Goal: Answer question/provide support

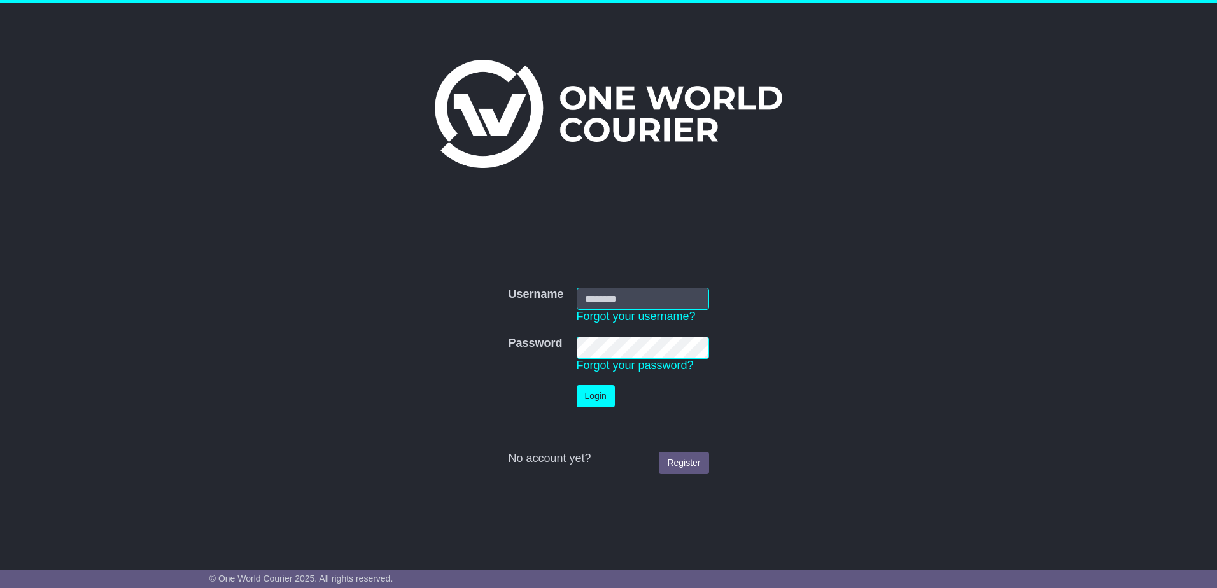
type input "**********"
click at [596, 392] on button "Login" at bounding box center [596, 396] width 38 height 22
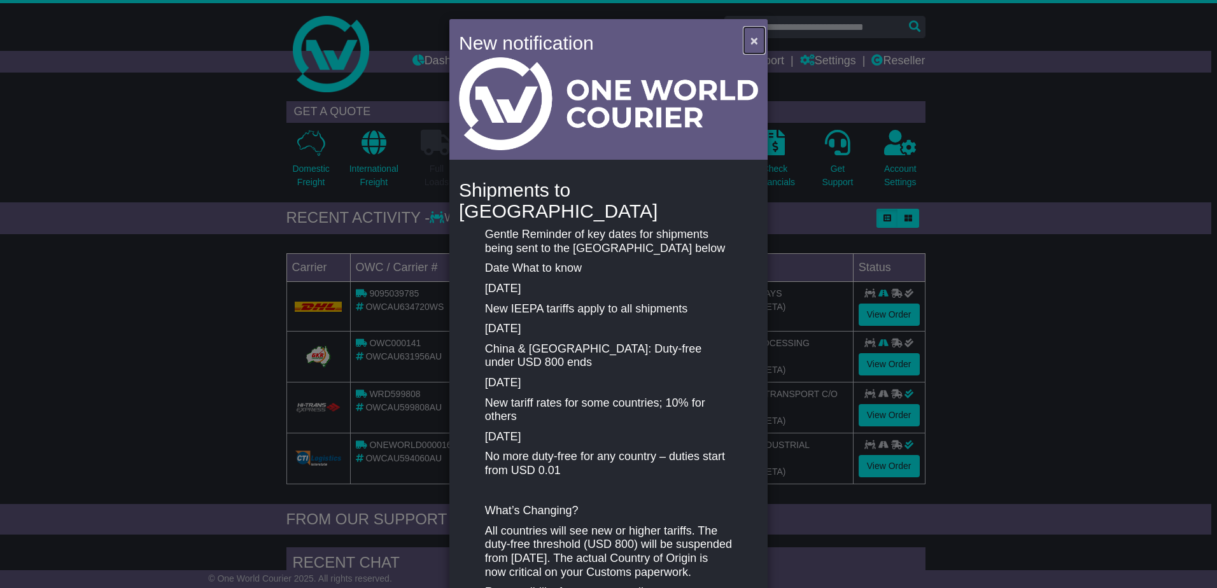
click at [747, 40] on button "×" at bounding box center [754, 40] width 20 height 26
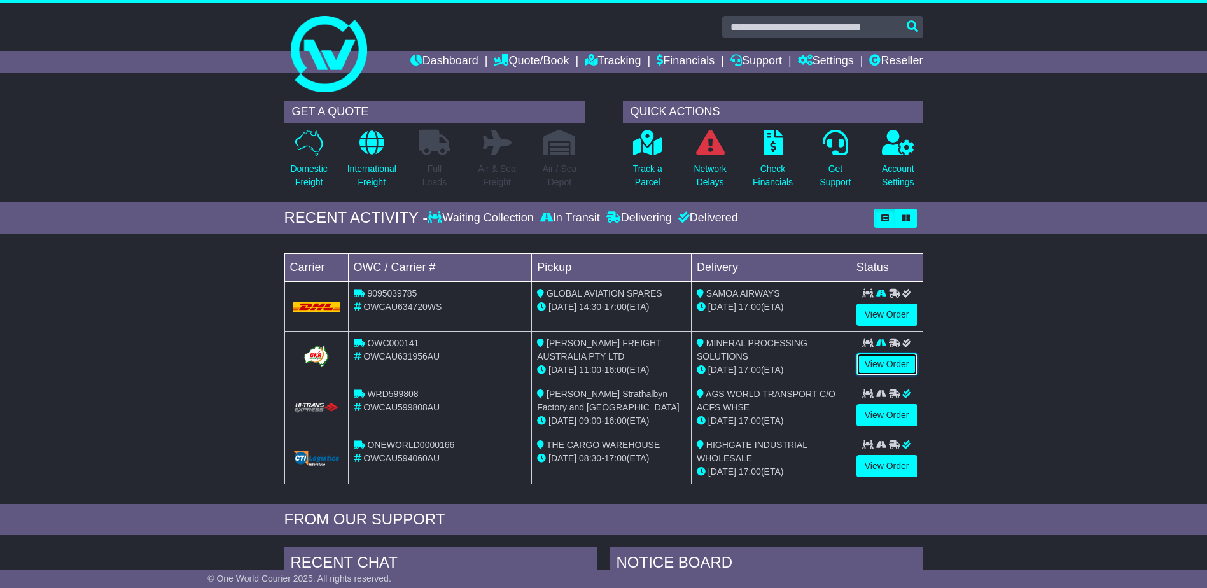
click at [878, 363] on link "View Order" at bounding box center [887, 364] width 61 height 22
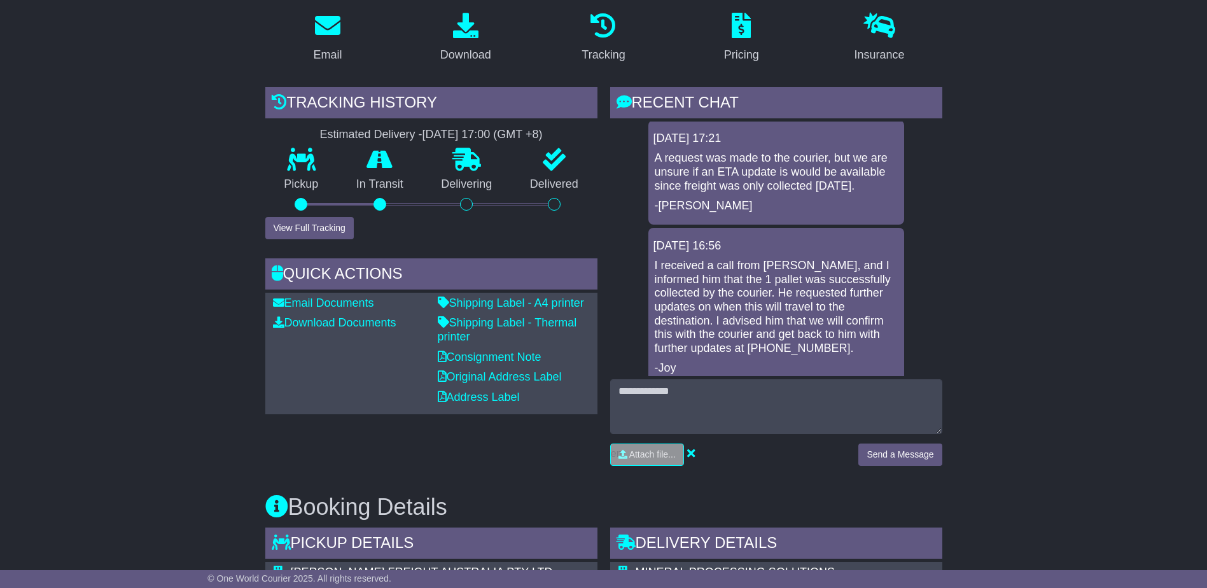
scroll to position [255, 0]
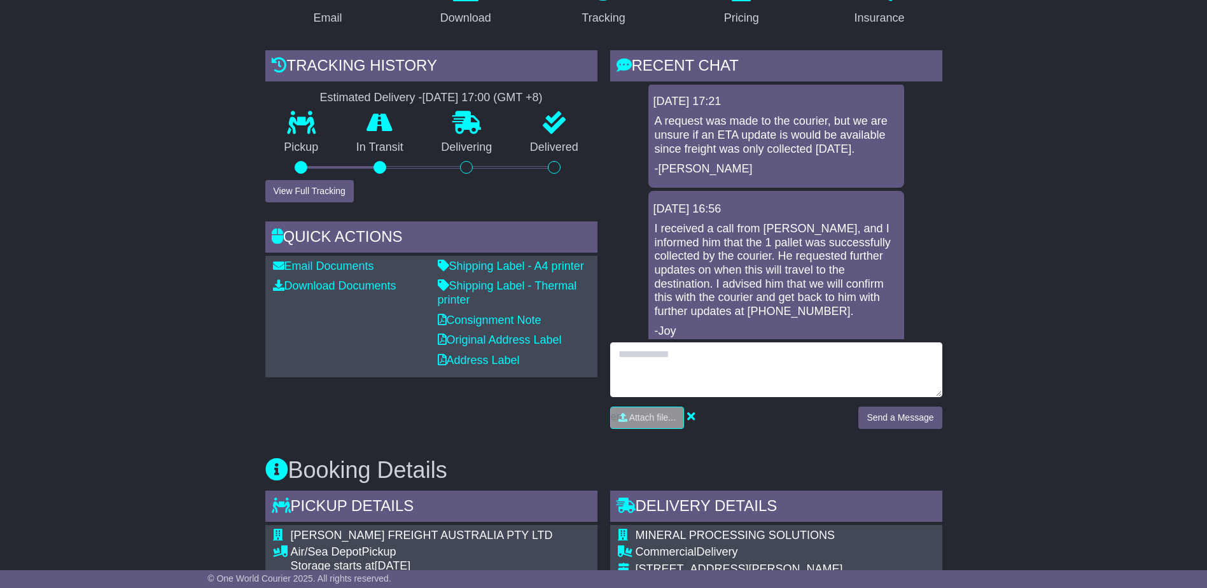
click at [652, 363] on textarea at bounding box center [776, 369] width 332 height 55
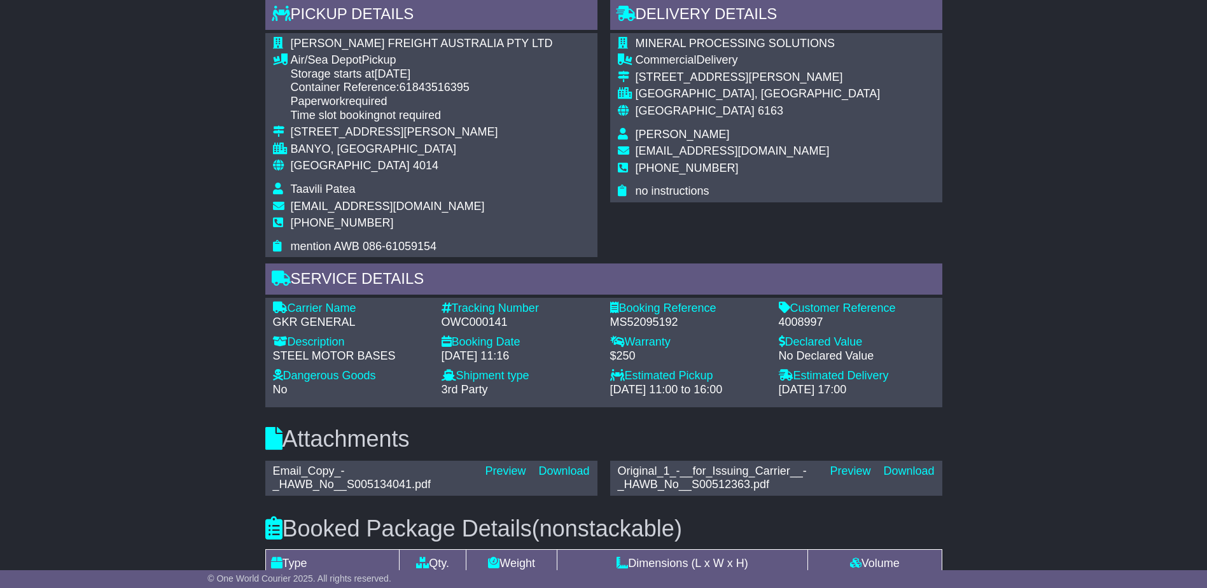
scroll to position [573, 0]
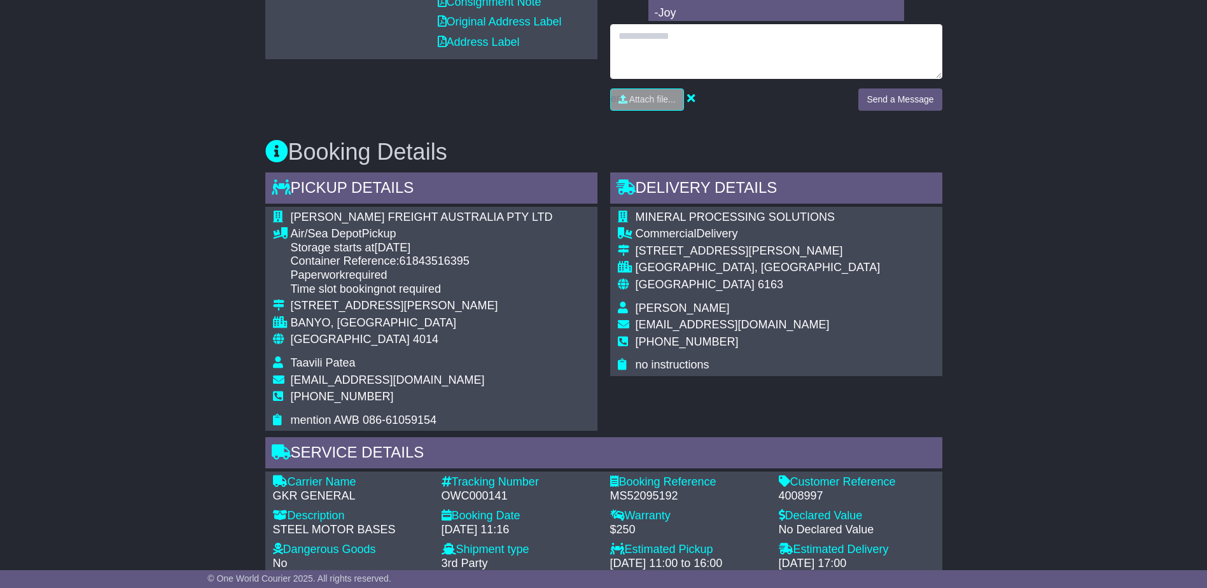
click at [703, 48] on textarea at bounding box center [776, 51] width 332 height 55
type textarea "**********"
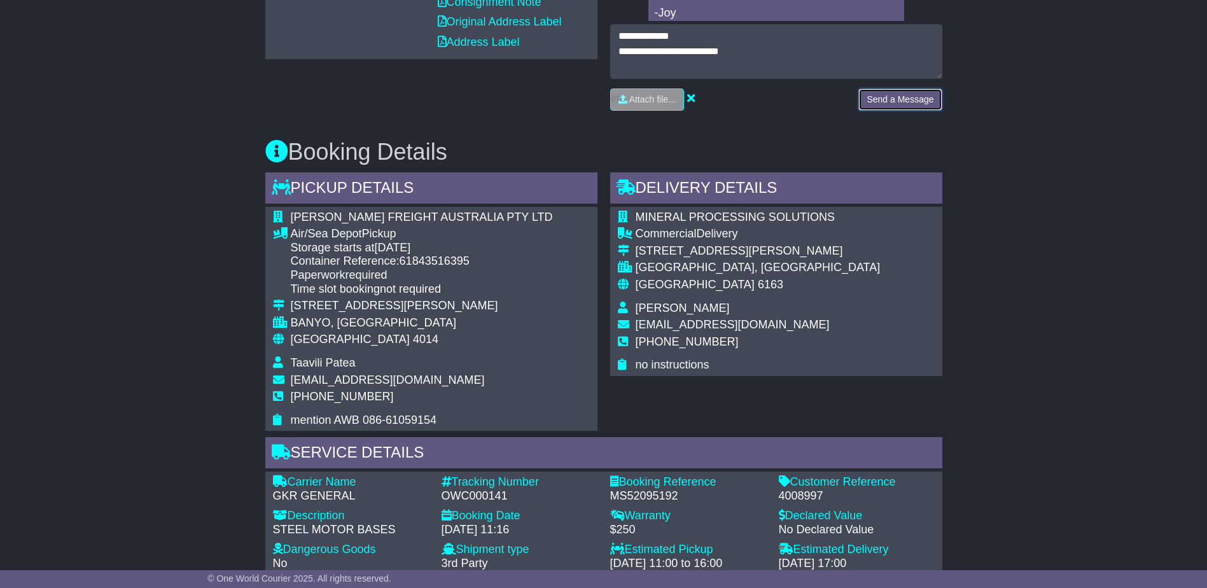
click at [906, 101] on button "Send a Message" at bounding box center [900, 99] width 83 height 22
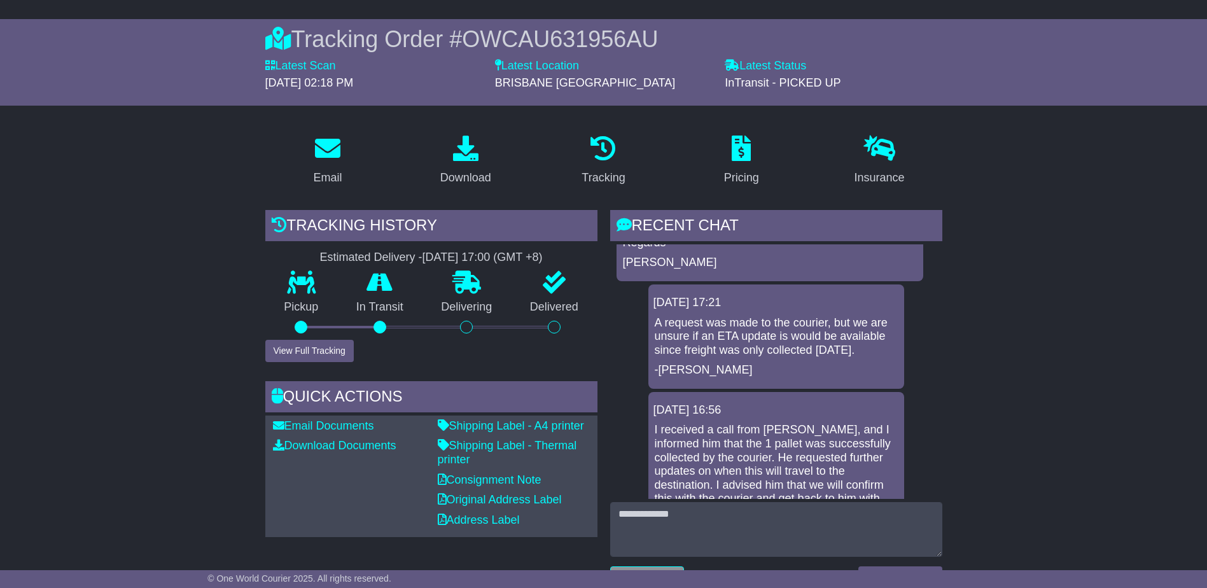
scroll to position [0, 0]
